Goal: Task Accomplishment & Management: Manage account settings

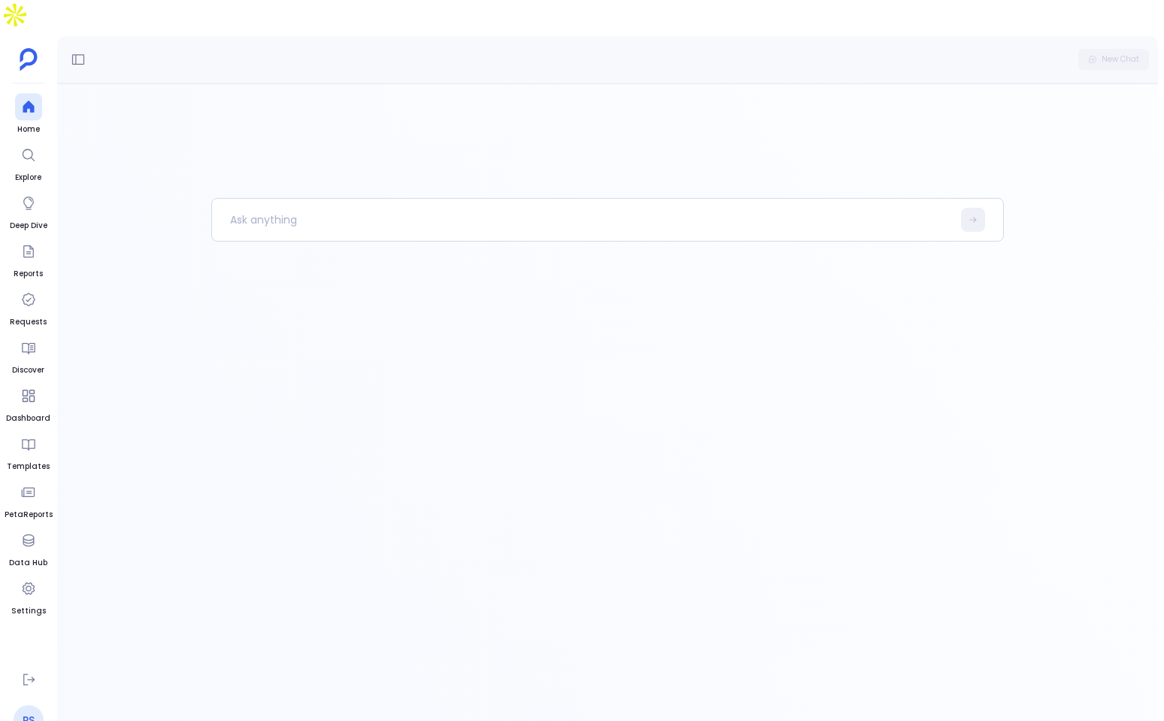
click at [33, 705] on link "PS" at bounding box center [29, 720] width 30 height 30
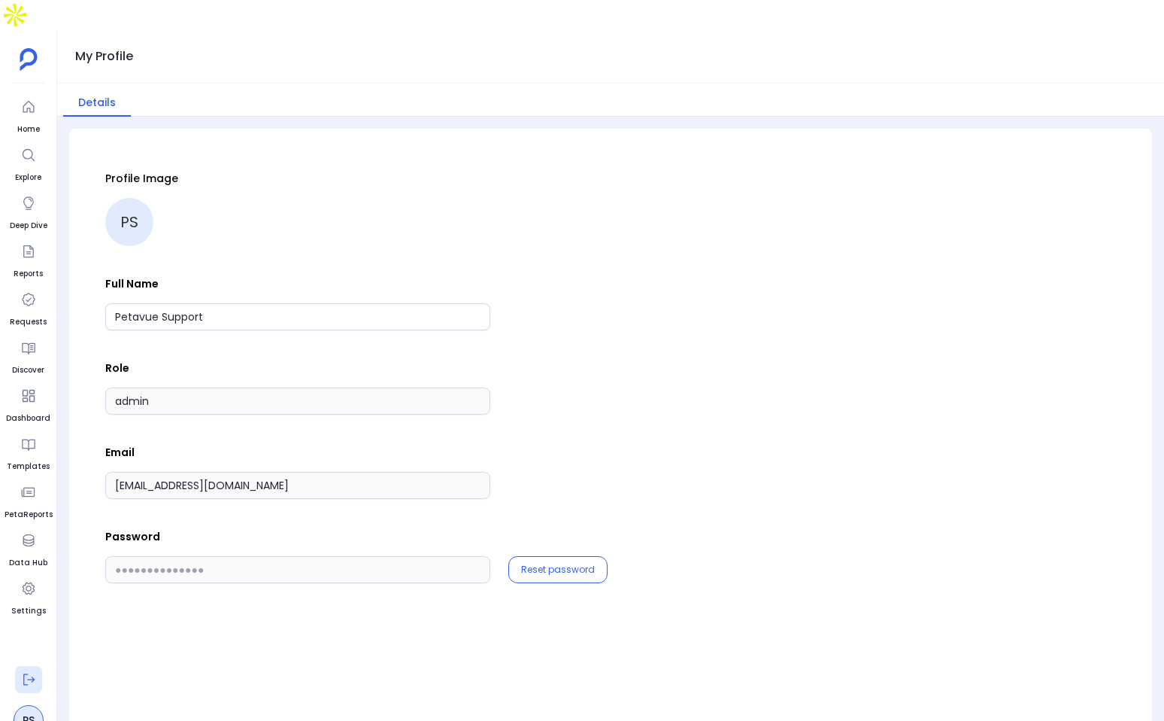
click at [20, 666] on button at bounding box center [28, 679] width 27 height 27
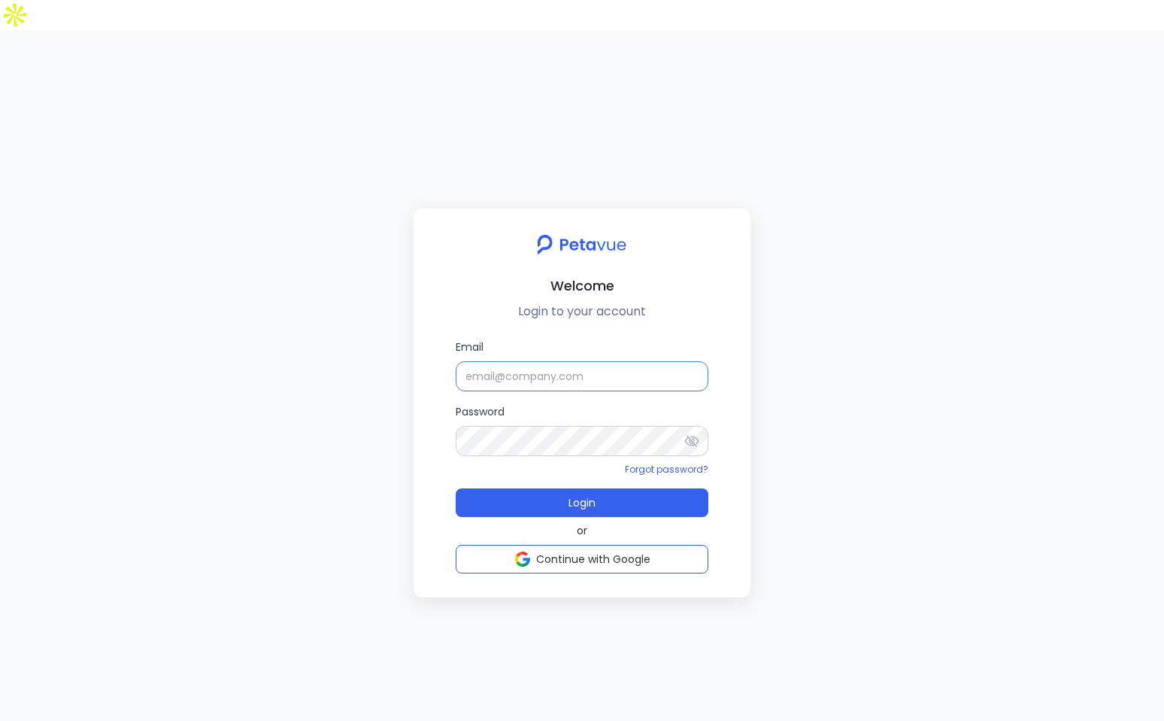
click at [606, 361] on input "Email" at bounding box center [582, 376] width 253 height 30
click at [514, 361] on input "Email" at bounding box center [582, 376] width 253 height 30
click at [533, 361] on input "Email" at bounding box center [582, 376] width 253 height 30
click at [623, 361] on input "Email" at bounding box center [582, 376] width 253 height 30
type input "[EMAIL_ADDRESS][DOMAIN_NAME]"
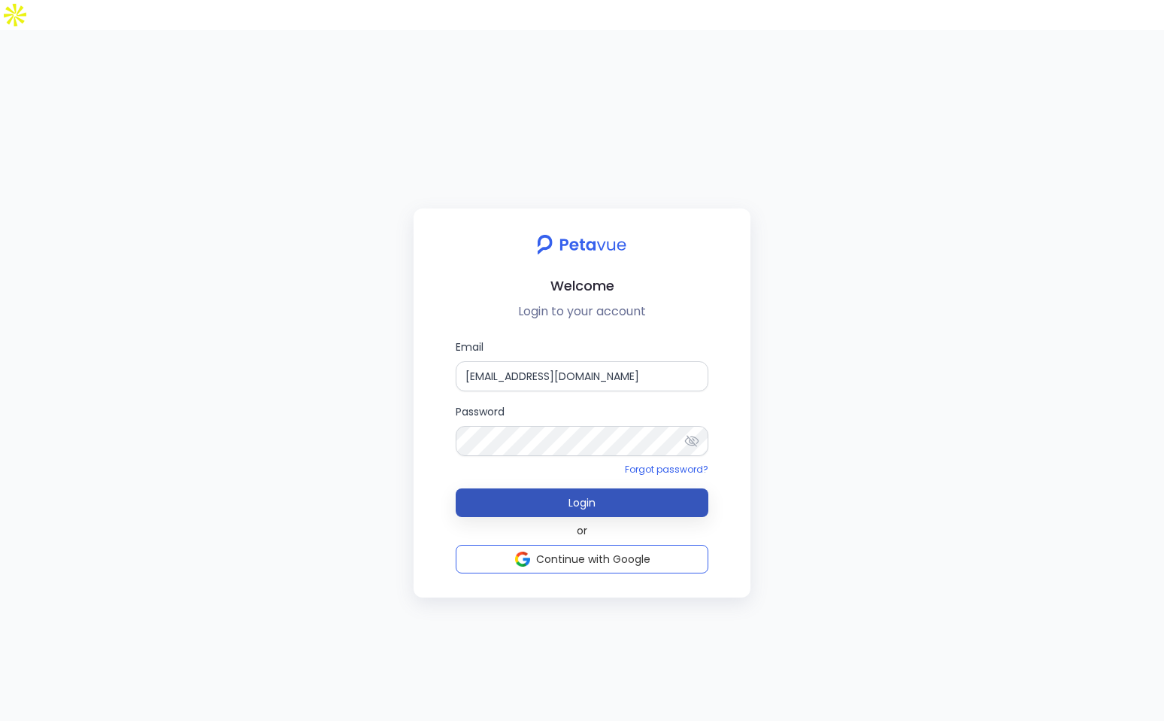
click at [637, 488] on button "Login" at bounding box center [582, 502] width 253 height 29
